Goal: Information Seeking & Learning: Learn about a topic

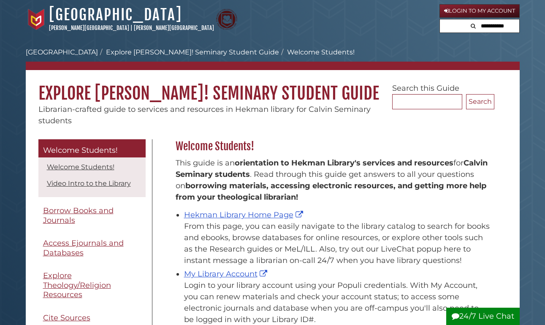
scroll to position [124, 323]
click at [466, 14] on link "Login to My Account" at bounding box center [479, 11] width 80 height 14
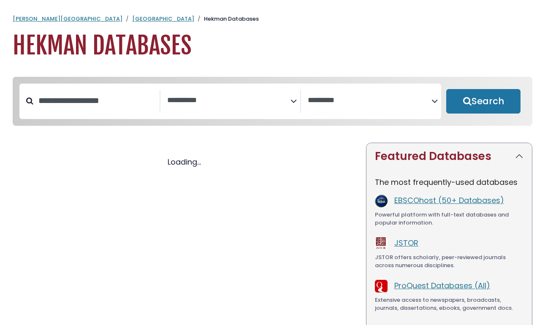
select select "Database Subject Filter"
select select "Database Vendors Filter"
select select "Database Subject Filter"
select select "Database Vendors Filter"
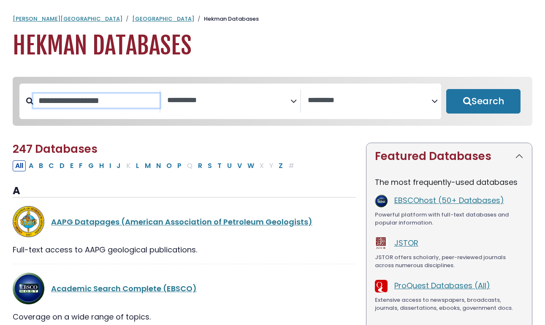
click at [106, 106] on input "Search database by title or keyword" at bounding box center [96, 101] width 126 height 14
type input "**********"
click at [483, 102] on button "Search" at bounding box center [483, 101] width 74 height 24
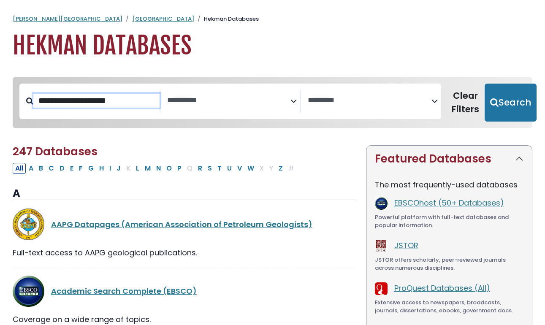
select select "Database Subject Filter"
select select "Database Vendors Filter"
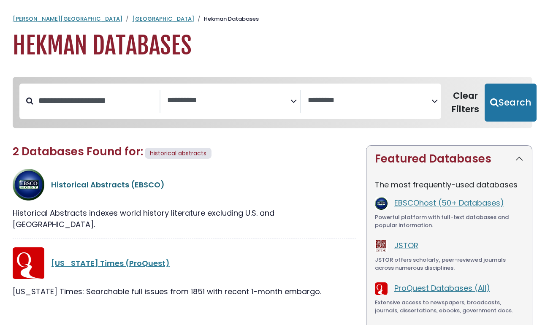
click at [113, 184] on link "Historical Abstracts (EBSCO)" at bounding box center [107, 184] width 113 height 11
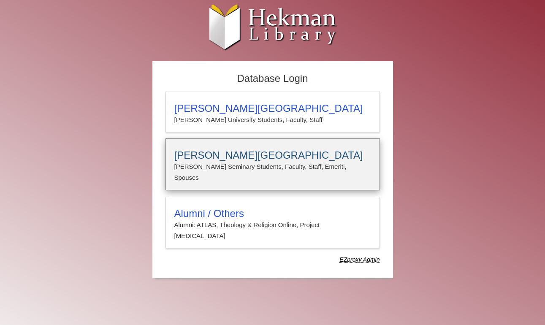
click at [206, 172] on p "Calvin Seminary Students, Faculty, Staff, Emeriti, Spouses" at bounding box center [272, 172] width 197 height 22
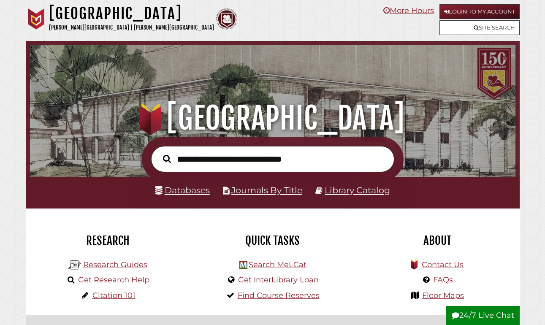
scroll to position [160, 481]
